Goal: Find specific page/section: Locate item on page

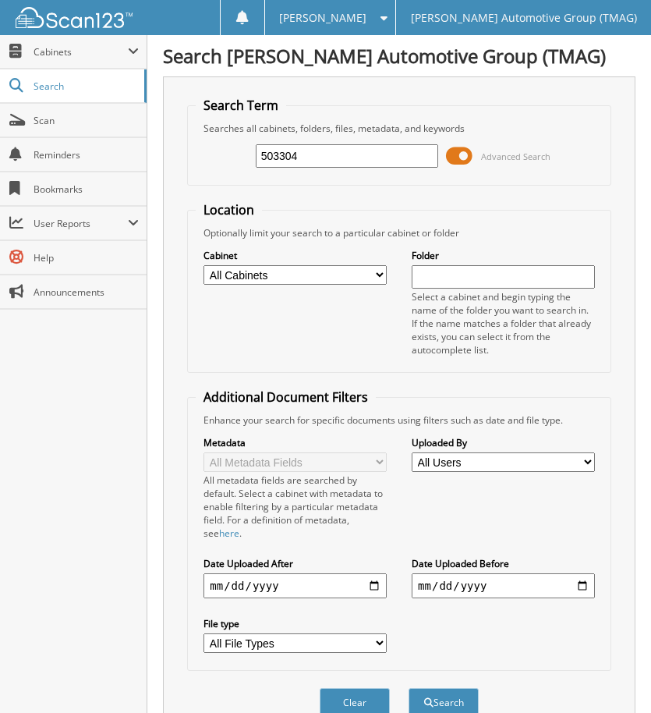
type input "503304"
click at [409, 688] on button "Search" at bounding box center [444, 702] width 70 height 29
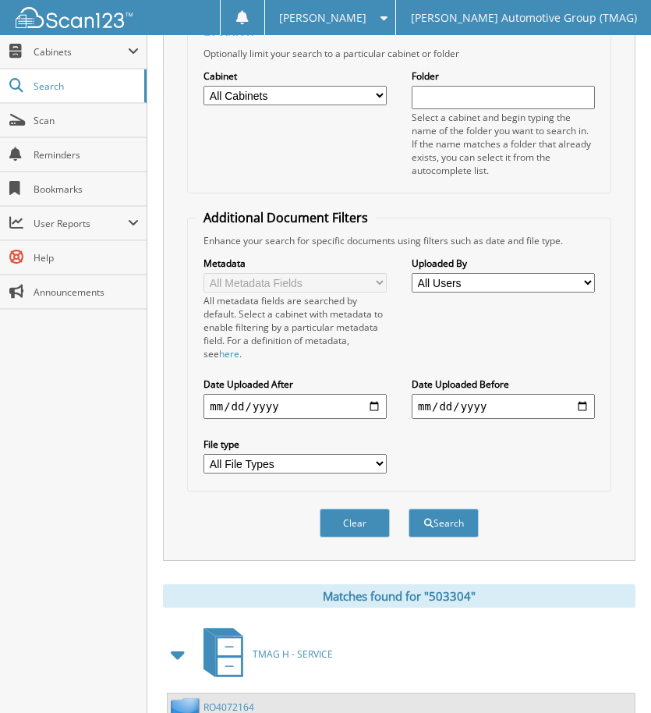
scroll to position [438, 0]
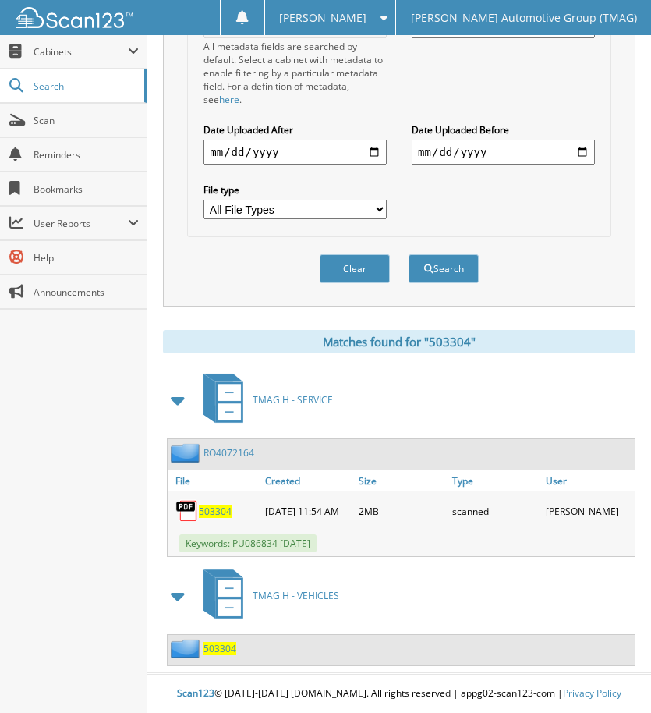
click at [222, 647] on span "503304" at bounding box center [220, 648] width 33 height 13
click at [222, 646] on span "503304" at bounding box center [220, 648] width 33 height 13
